Goal: Check status

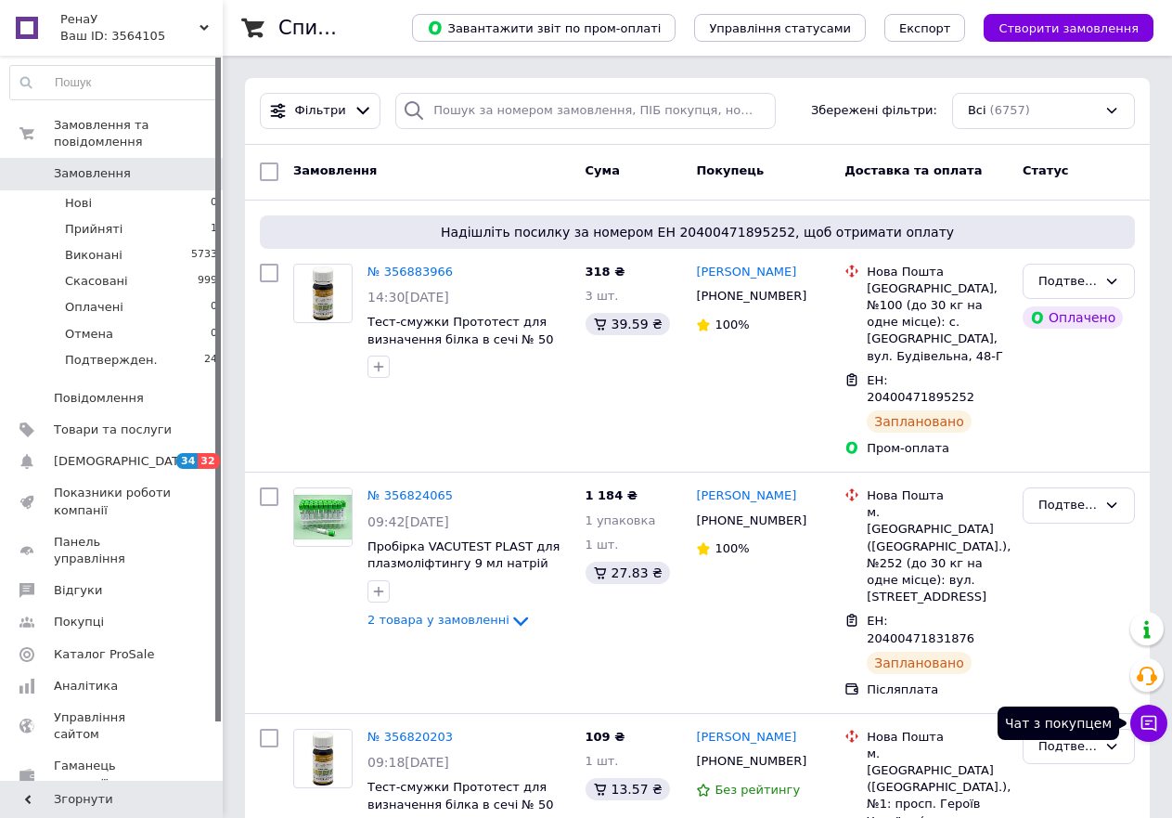
click at [1146, 720] on icon at bounding box center [1150, 724] width 16 height 16
click at [71, 221] on span "Прийняті" at bounding box center [94, 229] width 58 height 17
